Goal: Information Seeking & Learning: Understand process/instructions

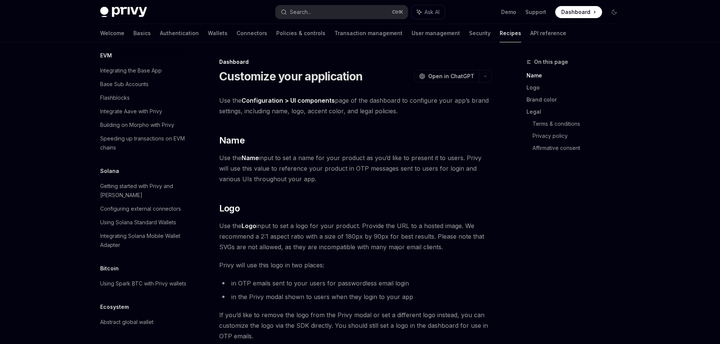
scroll to position [1152, 0]
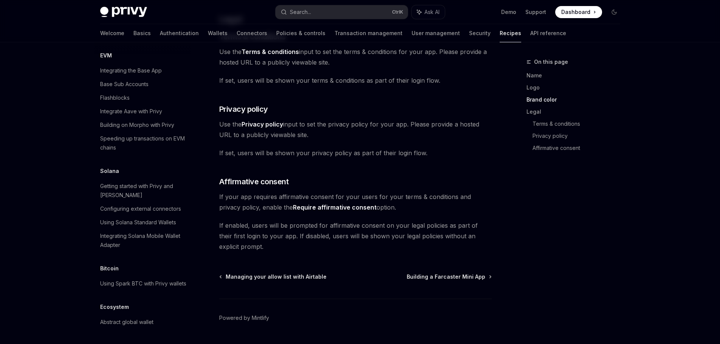
scroll to position [424, 0]
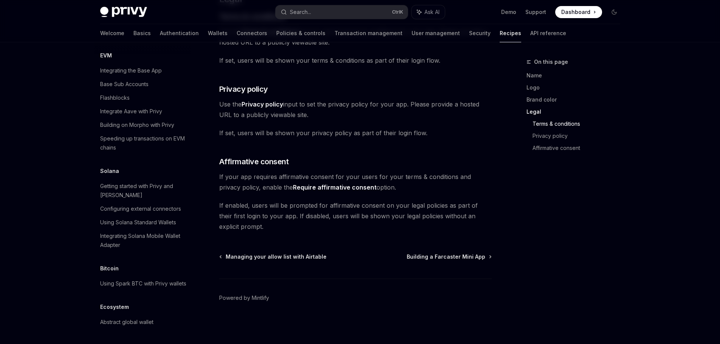
click at [550, 121] on link "Terms & conditions" at bounding box center [580, 124] width 94 height 12
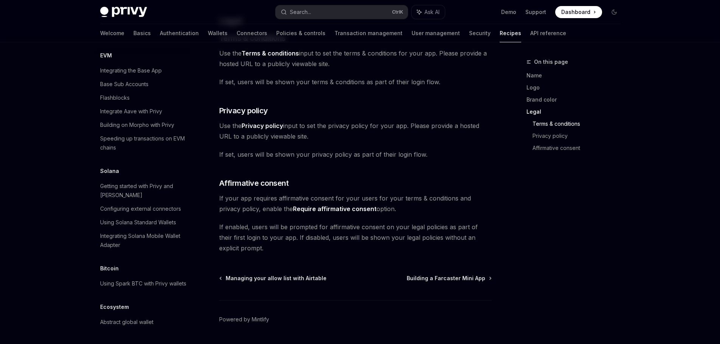
scroll to position [378, 0]
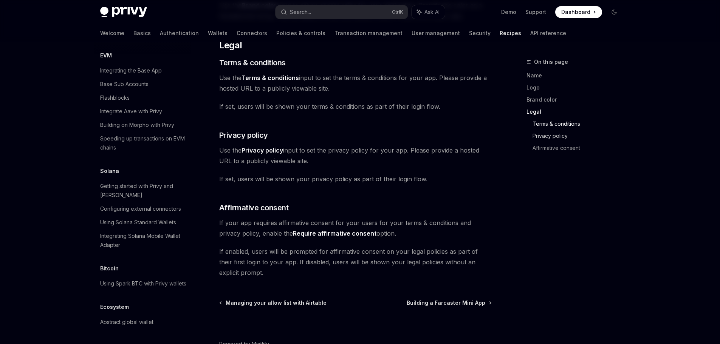
click at [560, 136] on link "Privacy policy" at bounding box center [580, 136] width 94 height 12
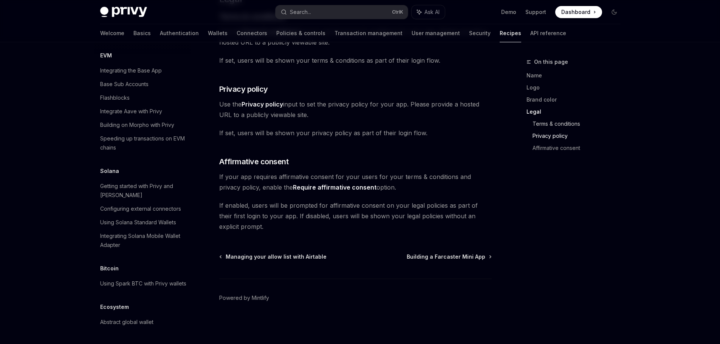
click at [560, 125] on link "Terms & conditions" at bounding box center [580, 124] width 94 height 12
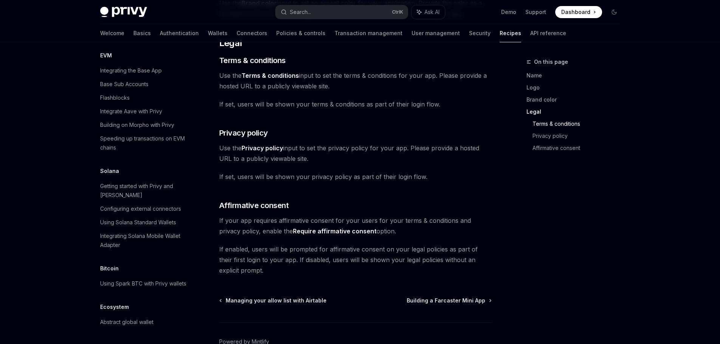
scroll to position [378, 0]
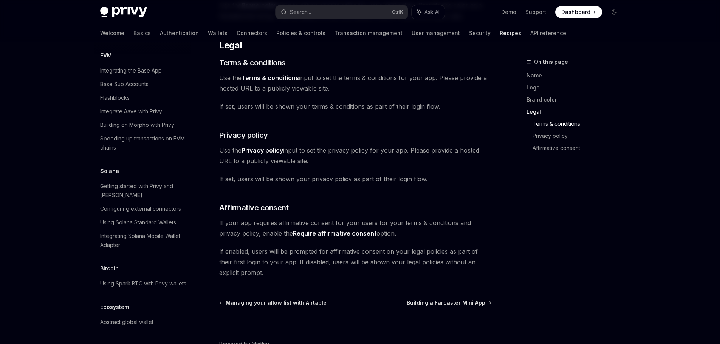
click at [553, 121] on link "Terms & conditions" at bounding box center [580, 124] width 94 height 12
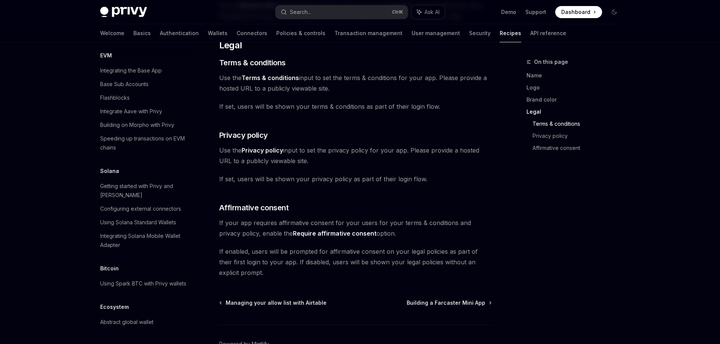
click at [553, 121] on link "Terms & conditions" at bounding box center [580, 124] width 94 height 12
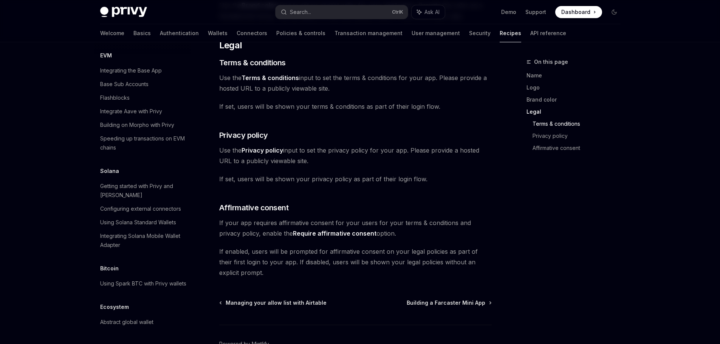
click at [553, 121] on link "Terms & conditions" at bounding box center [580, 124] width 94 height 12
drag, startPoint x: 553, startPoint y: 121, endPoint x: 549, endPoint y: 121, distance: 3.8
click at [552, 121] on link "Terms & conditions" at bounding box center [580, 124] width 94 height 12
click at [549, 121] on link "Terms & conditions" at bounding box center [580, 124] width 94 height 12
click at [548, 120] on link "Terms & conditions" at bounding box center [580, 124] width 94 height 12
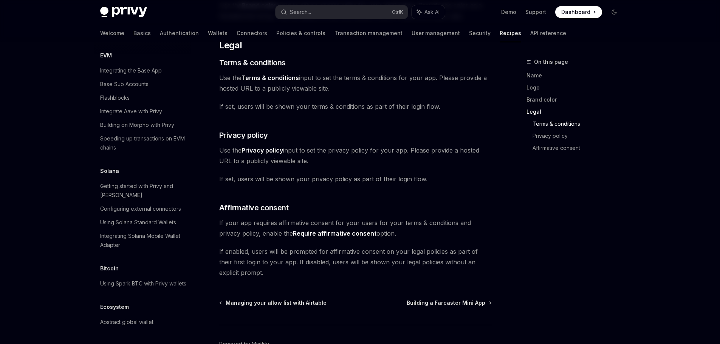
click at [548, 120] on link "Terms & conditions" at bounding box center [580, 124] width 94 height 12
click at [544, 123] on link "Terms & conditions" at bounding box center [580, 124] width 94 height 12
